Goal: Task Accomplishment & Management: Use online tool/utility

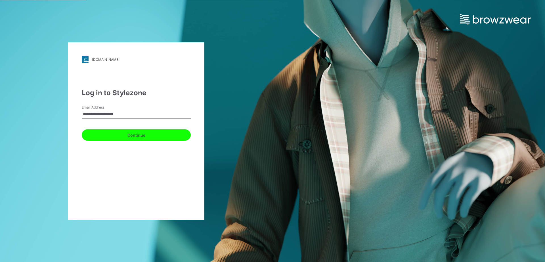
click at [122, 138] on button "Continue" at bounding box center [136, 134] width 109 height 11
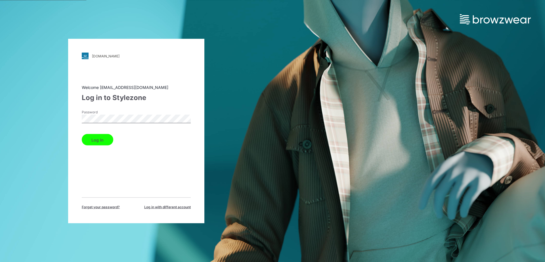
click at [96, 138] on div "Log in" at bounding box center [136, 139] width 109 height 14
click at [97, 140] on button "Log in" at bounding box center [98, 139] width 32 height 11
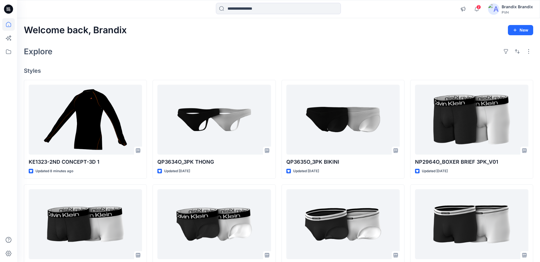
click at [9, 60] on div at bounding box center [8, 140] width 12 height 244
click at [9, 57] on icon at bounding box center [8, 51] width 12 height 12
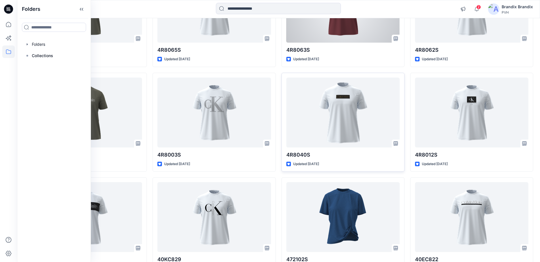
scroll to position [781, 0]
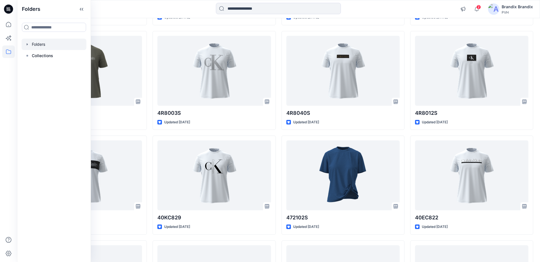
click at [45, 43] on div at bounding box center [54, 44] width 65 height 11
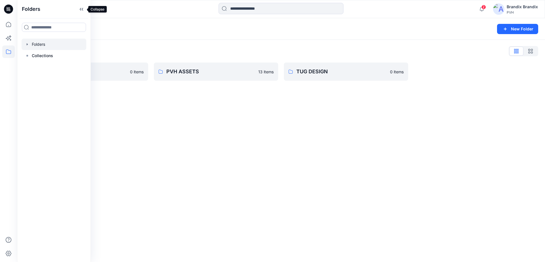
click at [80, 9] on icon at bounding box center [80, 9] width 1 height 3
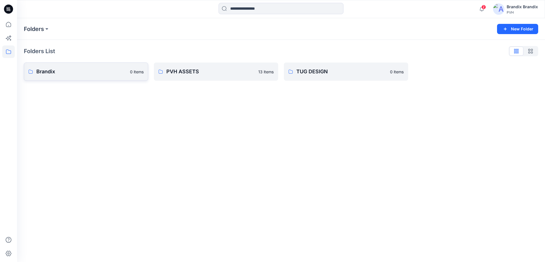
click at [76, 68] on p "Brandix" at bounding box center [81, 72] width 90 height 8
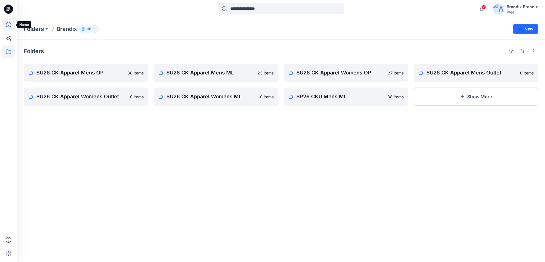
click at [9, 24] on icon at bounding box center [8, 24] width 12 height 12
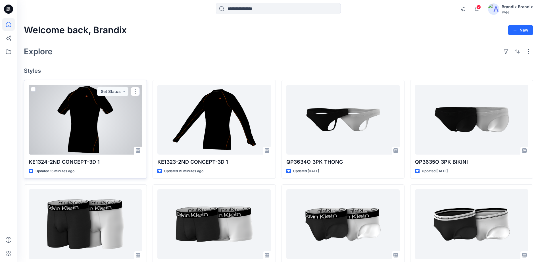
click at [129, 112] on div at bounding box center [85, 120] width 113 height 70
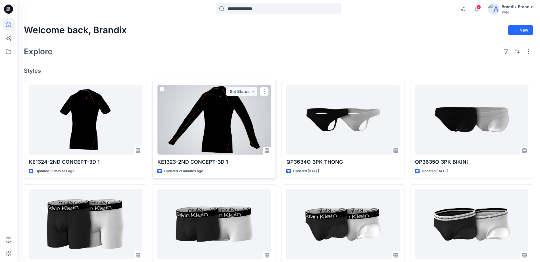
click at [214, 131] on div at bounding box center [213, 120] width 113 height 70
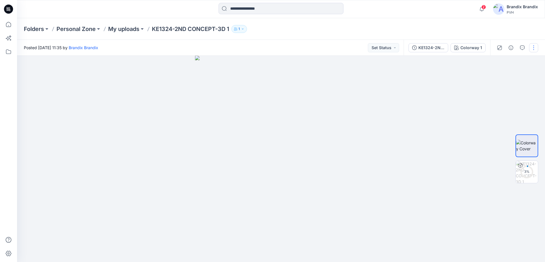
click at [535, 48] on button "button" at bounding box center [533, 47] width 9 height 9
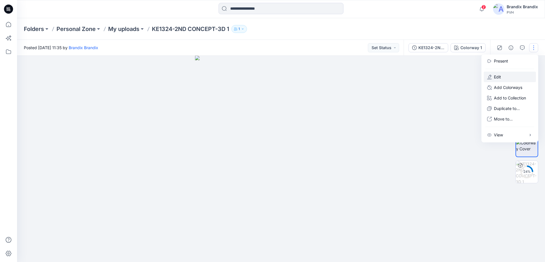
click at [505, 77] on button "Edit" at bounding box center [510, 77] width 52 height 11
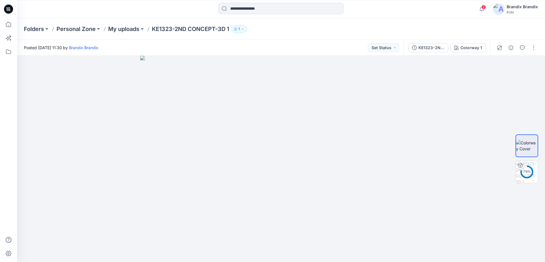
click at [534, 53] on div at bounding box center [516, 48] width 53 height 16
click at [535, 51] on button "button" at bounding box center [533, 47] width 9 height 9
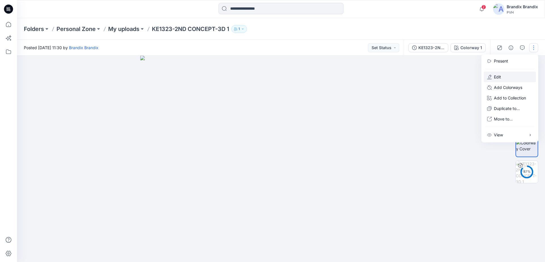
click at [503, 77] on button "Edit" at bounding box center [510, 77] width 52 height 11
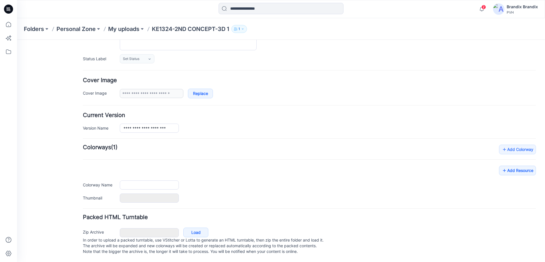
scroll to position [78, 0]
type input "**********"
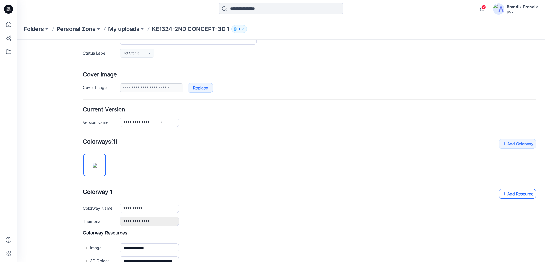
click at [507, 190] on link "Add Resource" at bounding box center [517, 194] width 37 height 10
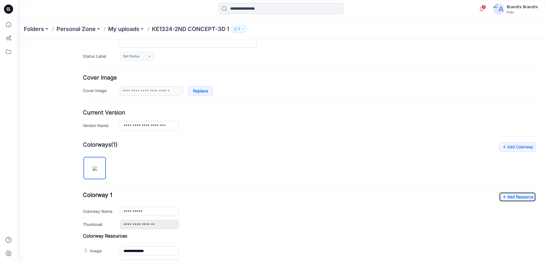
scroll to position [0, 0]
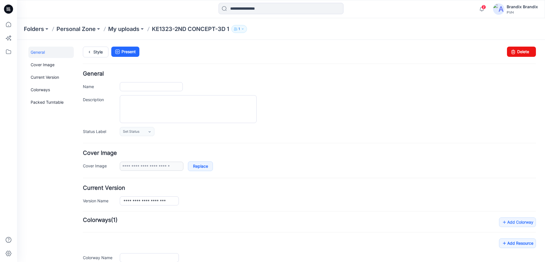
type input "**********"
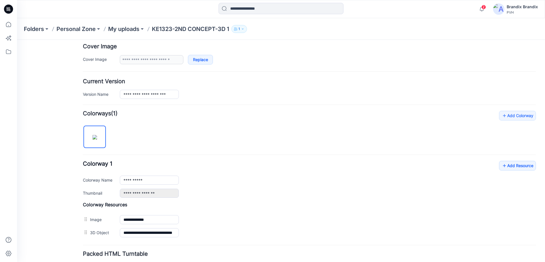
scroll to position [142, 0]
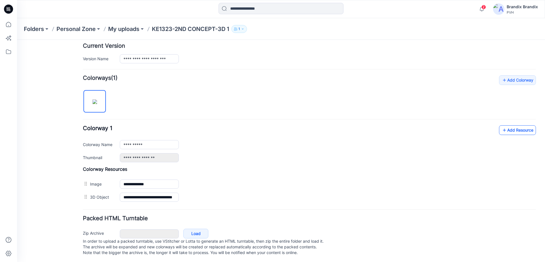
click at [504, 132] on link "Add Resource" at bounding box center [517, 130] width 37 height 10
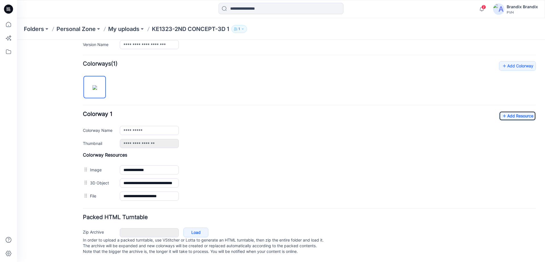
scroll to position [0, 0]
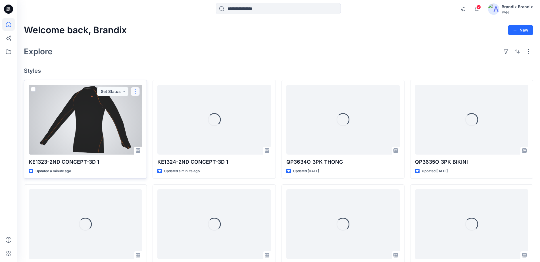
click at [136, 92] on button "button" at bounding box center [135, 91] width 9 height 9
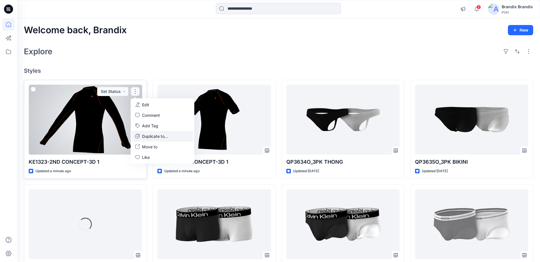
click at [150, 137] on p "Duplicate to..." at bounding box center [155, 136] width 26 height 6
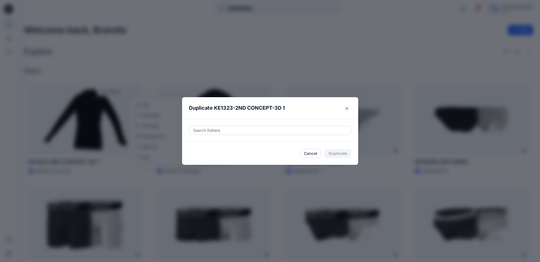
click at [226, 129] on div at bounding box center [269, 130] width 155 height 7
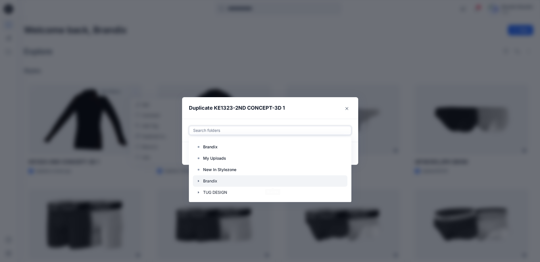
click at [227, 179] on div at bounding box center [270, 180] width 154 height 11
click at [200, 180] on icon "button" at bounding box center [198, 181] width 5 height 5
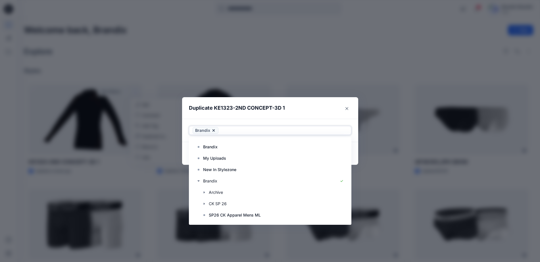
click at [215, 131] on icon at bounding box center [213, 130] width 5 height 5
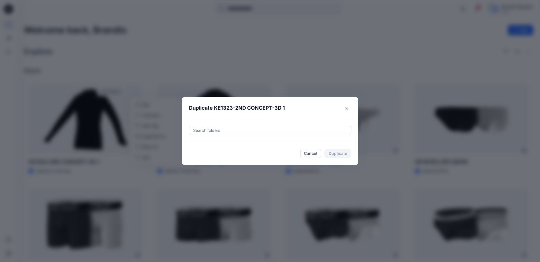
click at [210, 124] on div "Search folders" at bounding box center [270, 130] width 176 height 23
click at [211, 132] on div at bounding box center [269, 130] width 155 height 7
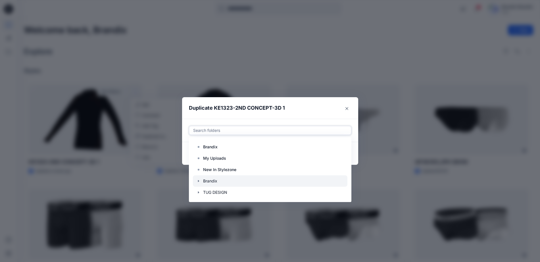
click at [201, 182] on icon "button" at bounding box center [198, 181] width 5 height 5
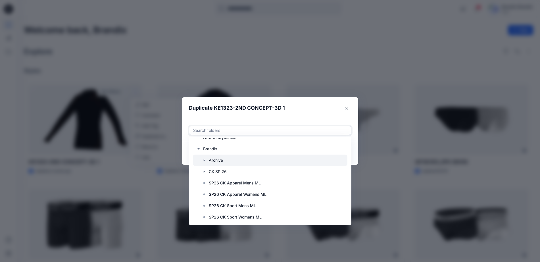
scroll to position [41, 0]
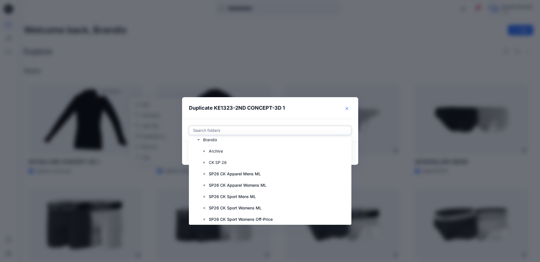
click at [348, 109] on icon "Close" at bounding box center [346, 108] width 3 height 3
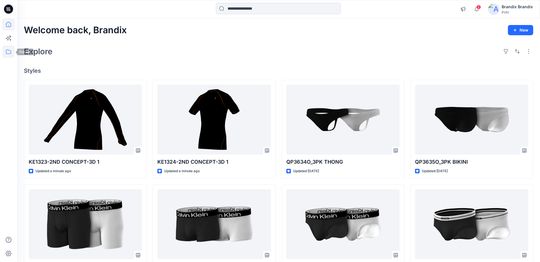
click at [9, 54] on icon at bounding box center [8, 51] width 5 height 5
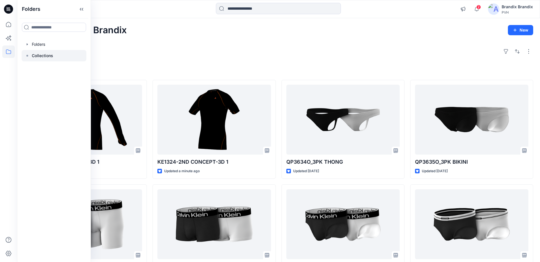
click at [48, 58] on p "Collections" at bounding box center [42, 55] width 21 height 7
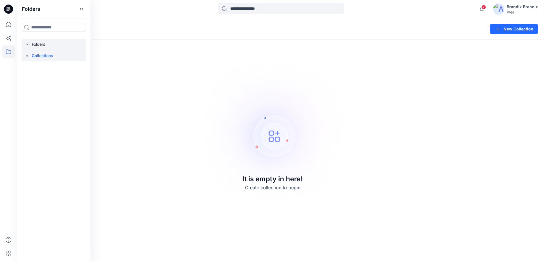
click at [49, 45] on div at bounding box center [54, 44] width 65 height 11
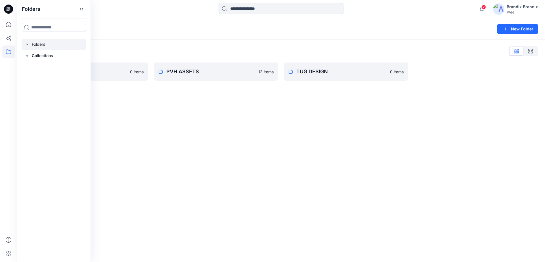
click at [265, 47] on div "Folders List" at bounding box center [281, 51] width 514 height 9
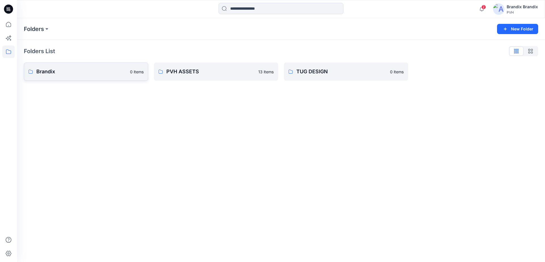
click at [124, 68] on p "Brandix" at bounding box center [81, 72] width 90 height 8
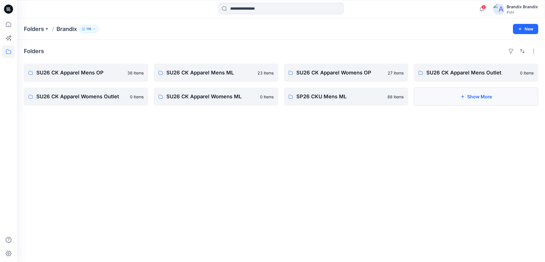
click at [454, 97] on button "Show More" at bounding box center [476, 96] width 124 height 18
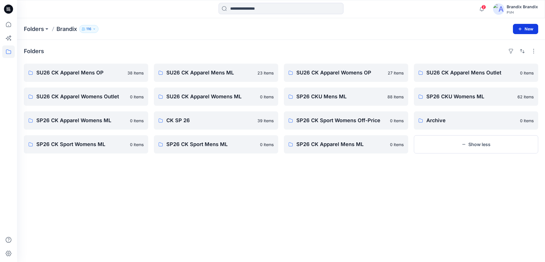
click at [522, 30] on icon "button" at bounding box center [520, 29] width 5 height 5
click at [507, 55] on p "New Folder" at bounding box center [509, 54] width 21 height 6
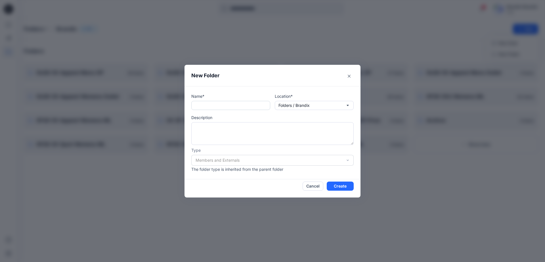
click at [236, 103] on input "text" at bounding box center [230, 105] width 79 height 9
paste input "**********"
type input "**********"
click at [252, 156] on div "Members and Externals" at bounding box center [272, 160] width 162 height 11
click at [344, 159] on div "Members and Externals" at bounding box center [272, 160] width 162 height 11
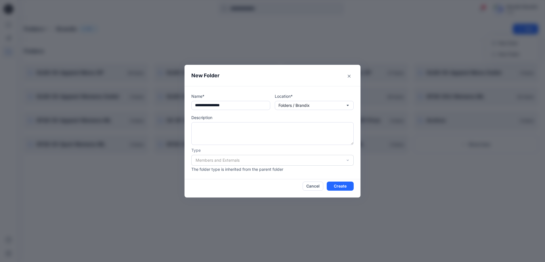
click at [349, 159] on div "Members and Externals" at bounding box center [272, 160] width 162 height 11
drag, startPoint x: 348, startPoint y: 161, endPoint x: 323, endPoint y: 164, distance: 25.4
click at [348, 162] on div "Members and Externals" at bounding box center [272, 160] width 162 height 11
click at [315, 162] on div "Members and Externals" at bounding box center [272, 160] width 162 height 11
click at [312, 159] on div "Members and Externals" at bounding box center [272, 160] width 162 height 11
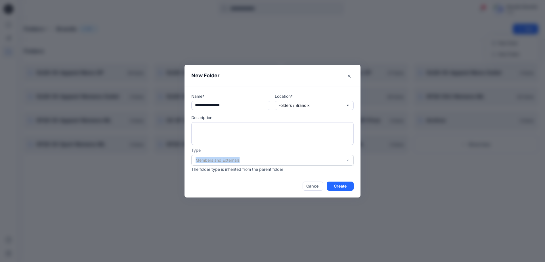
click at [312, 159] on div "Members and Externals" at bounding box center [272, 160] width 162 height 11
click at [342, 185] on button "Create" at bounding box center [340, 185] width 27 height 9
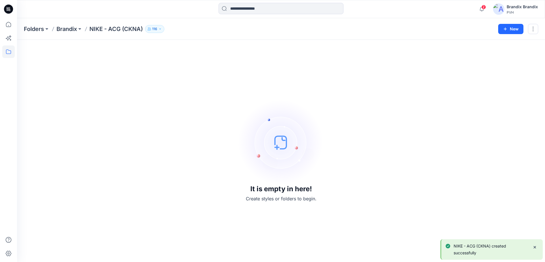
click at [11, 12] on icon at bounding box center [8, 9] width 9 height 9
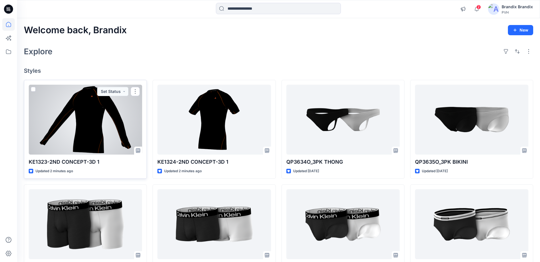
click at [33, 88] on span at bounding box center [33, 89] width 5 height 5
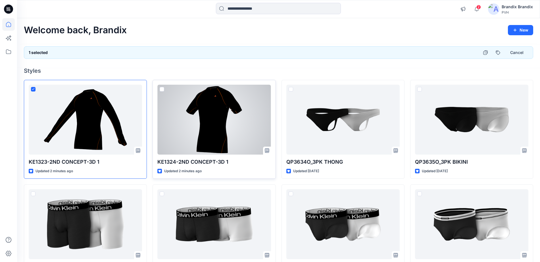
click at [162, 89] on span at bounding box center [162, 89] width 5 height 5
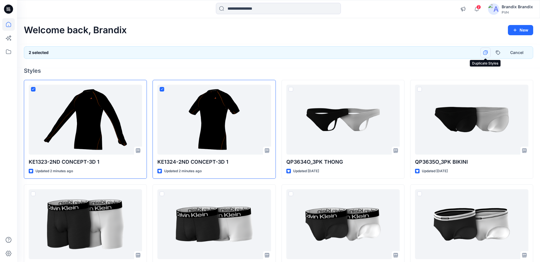
click at [486, 52] on icon "button" at bounding box center [485, 52] width 5 height 5
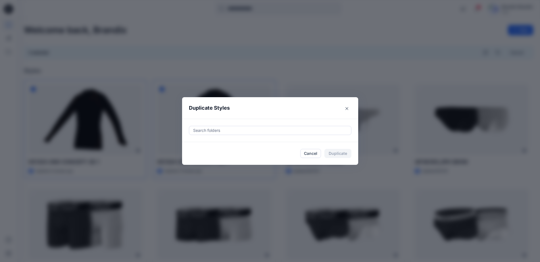
click at [251, 129] on div at bounding box center [269, 130] width 155 height 7
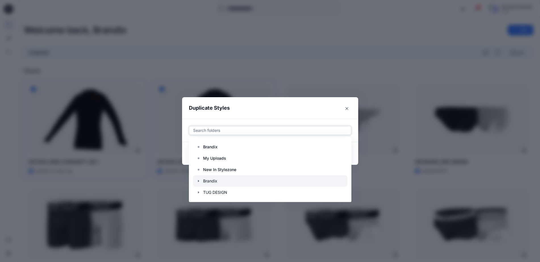
click at [201, 180] on icon "button" at bounding box center [198, 181] width 5 height 5
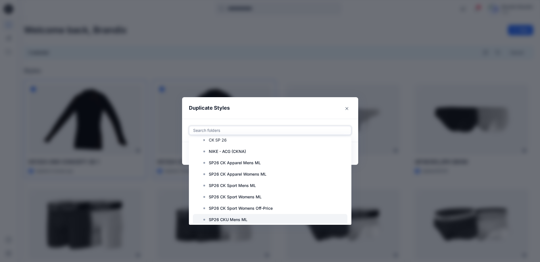
scroll to position [53, 0]
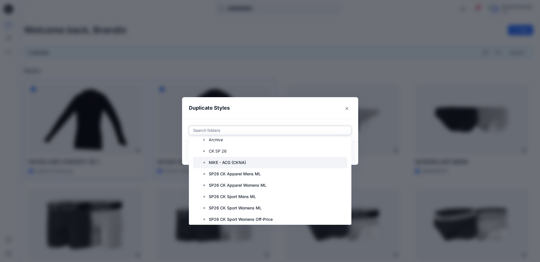
click at [228, 161] on p "NIKE - ACG (CKNA)" at bounding box center [227, 162] width 37 height 7
click at [284, 115] on header "Duplicate Styles" at bounding box center [264, 108] width 165 height 22
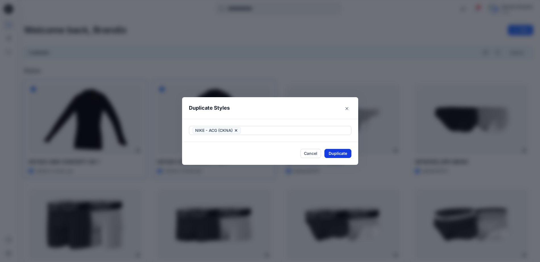
click at [342, 152] on button "Duplicate" at bounding box center [337, 153] width 27 height 9
click at [343, 152] on button "Close" at bounding box center [342, 153] width 18 height 9
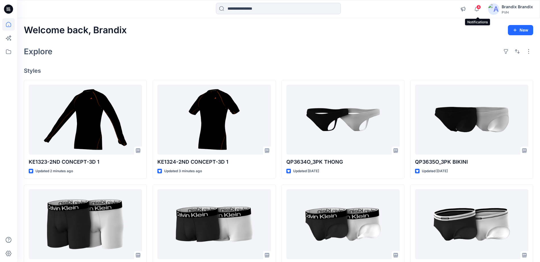
click at [479, 6] on span "4" at bounding box center [478, 7] width 5 height 5
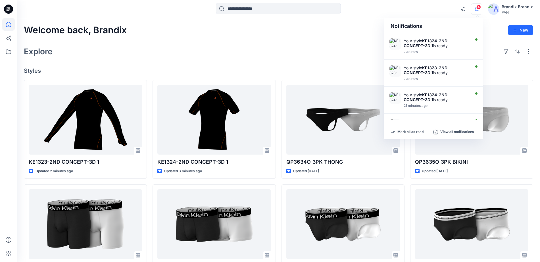
click at [479, 6] on span "4" at bounding box center [478, 7] width 5 height 5
